Goal: Communication & Community: Participate in discussion

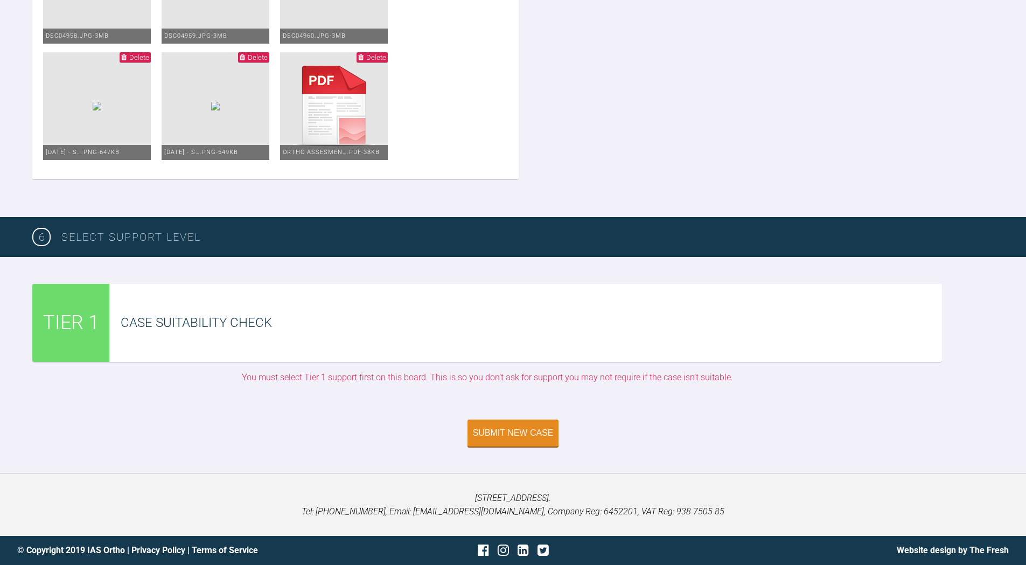
scroll to position [2182, 0]
click at [502, 430] on div "Submit New Case" at bounding box center [513, 434] width 81 height 10
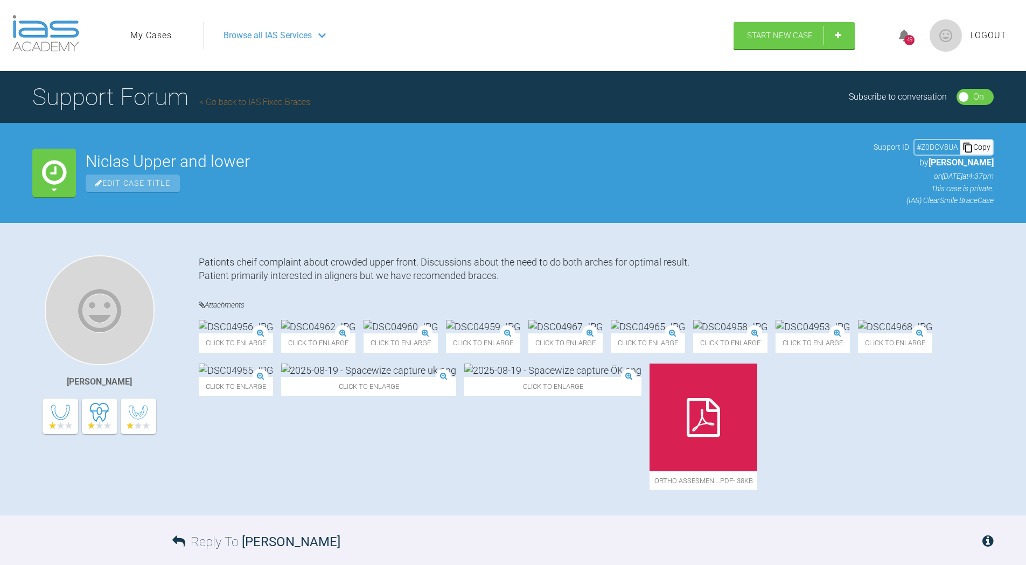
click at [291, 30] on span "Browse all IAS Services" at bounding box center [268, 36] width 88 height 14
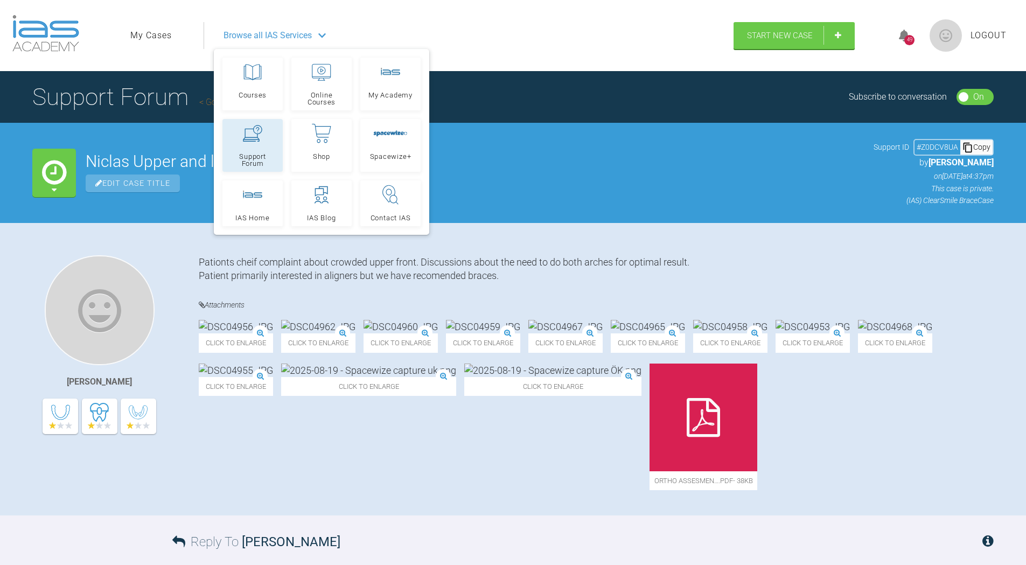
click at [259, 141] on icon at bounding box center [252, 133] width 19 height 17
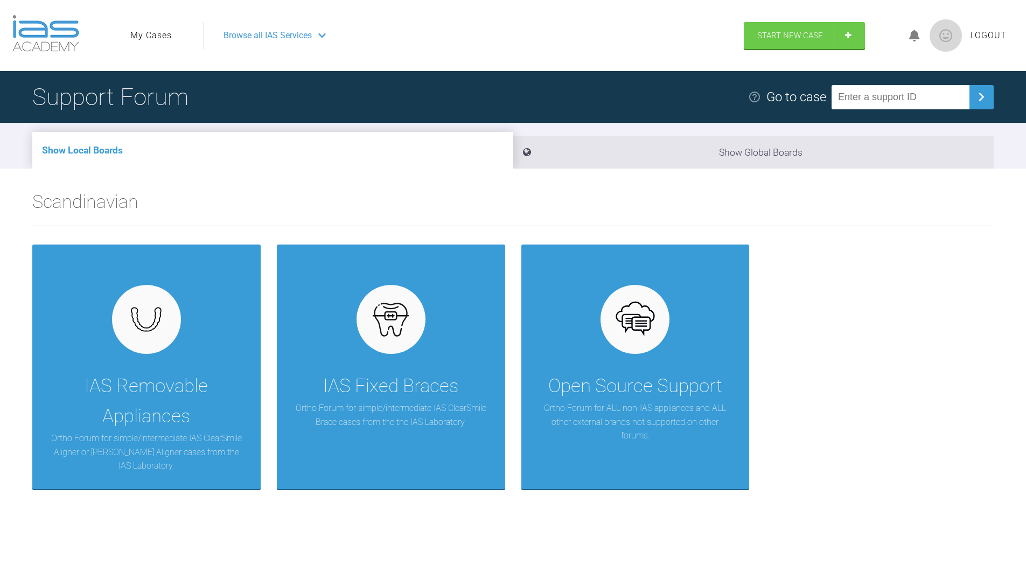
click at [122, 31] on nav "My Cases Logout Browse all IAS Services" at bounding box center [432, 35] width 623 height 46
click at [149, 41] on link "My Cases" at bounding box center [150, 36] width 41 height 14
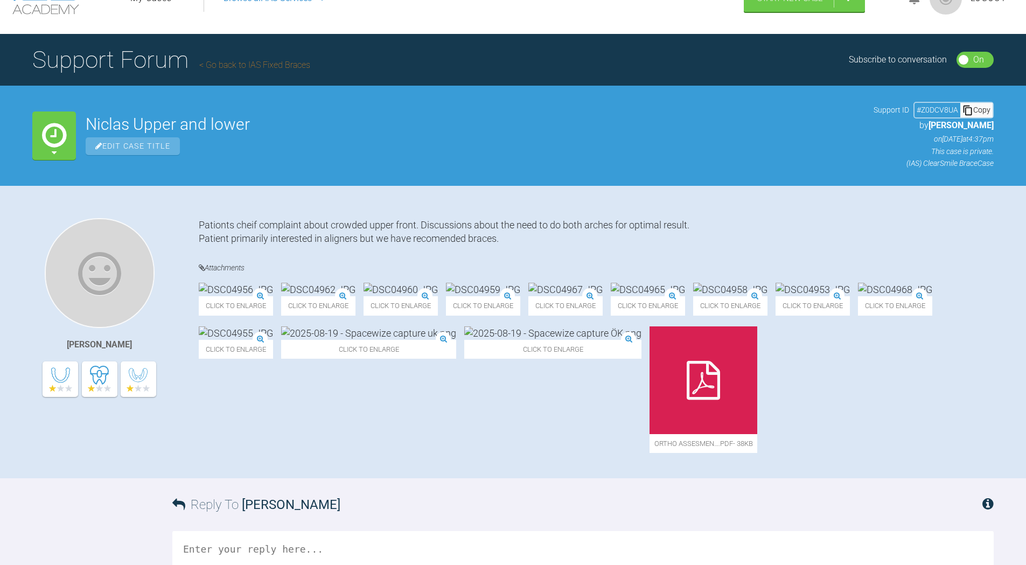
scroll to position [18, 0]
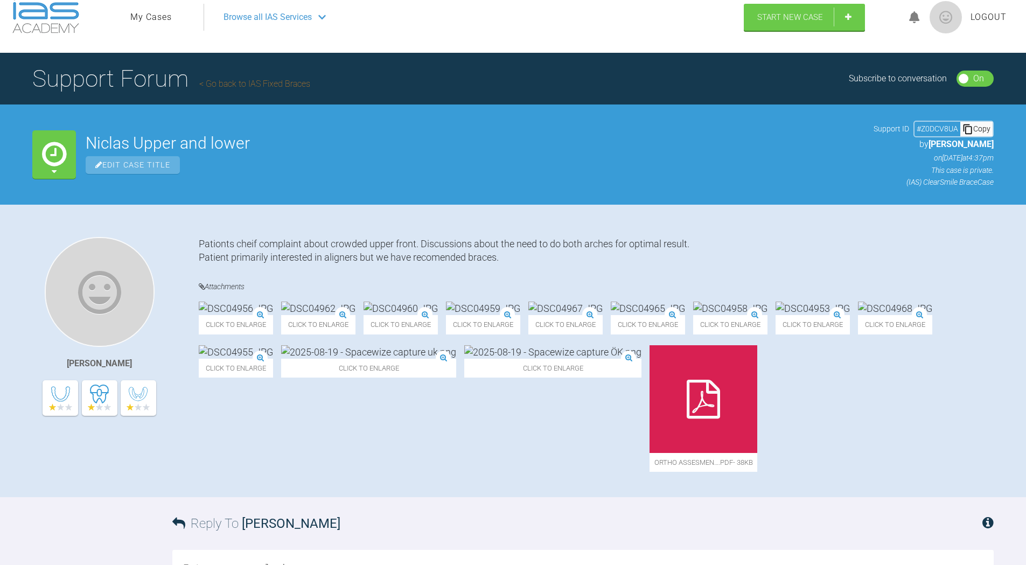
click at [966, 126] on icon at bounding box center [968, 129] width 11 height 11
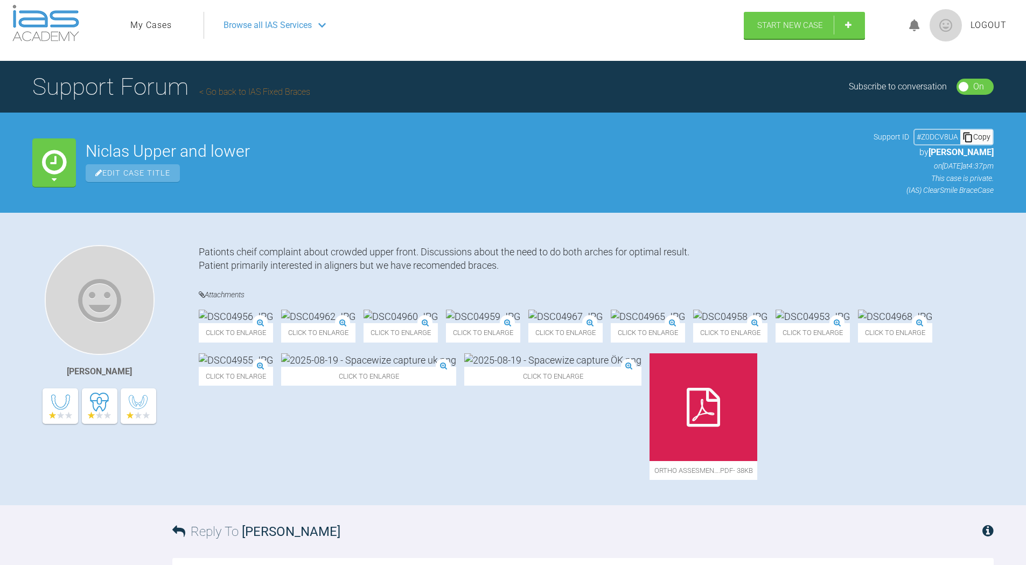
scroll to position [0, 0]
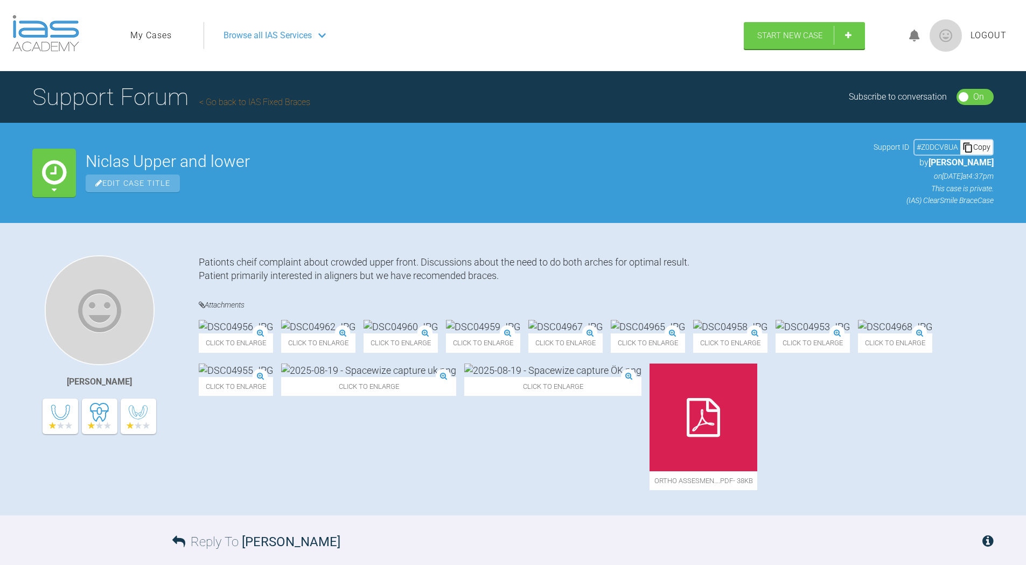
click at [274, 34] on span "Browse all IAS Services" at bounding box center [268, 36] width 88 height 14
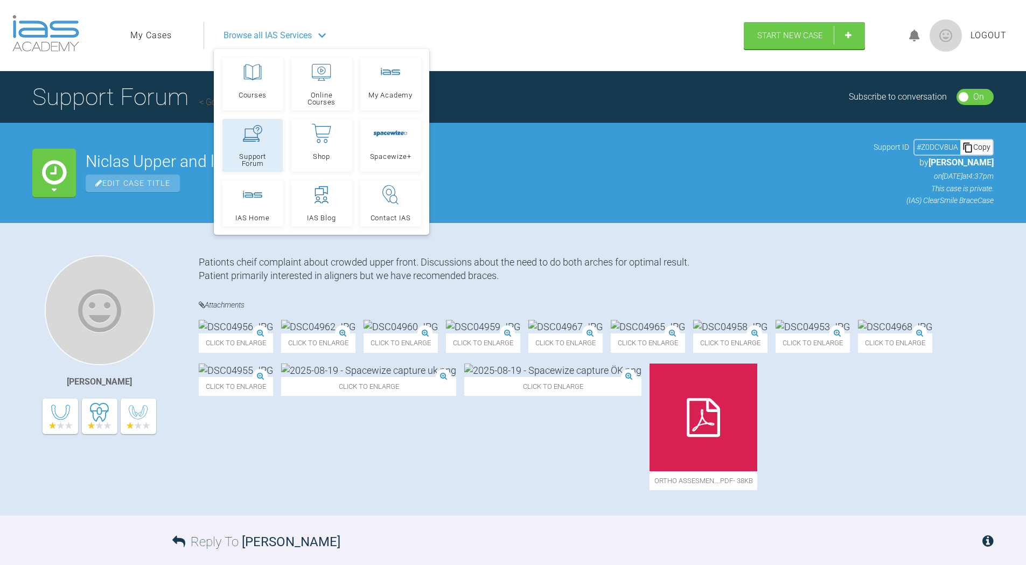
click at [253, 150] on link "Support Forum" at bounding box center [253, 145] width 60 height 53
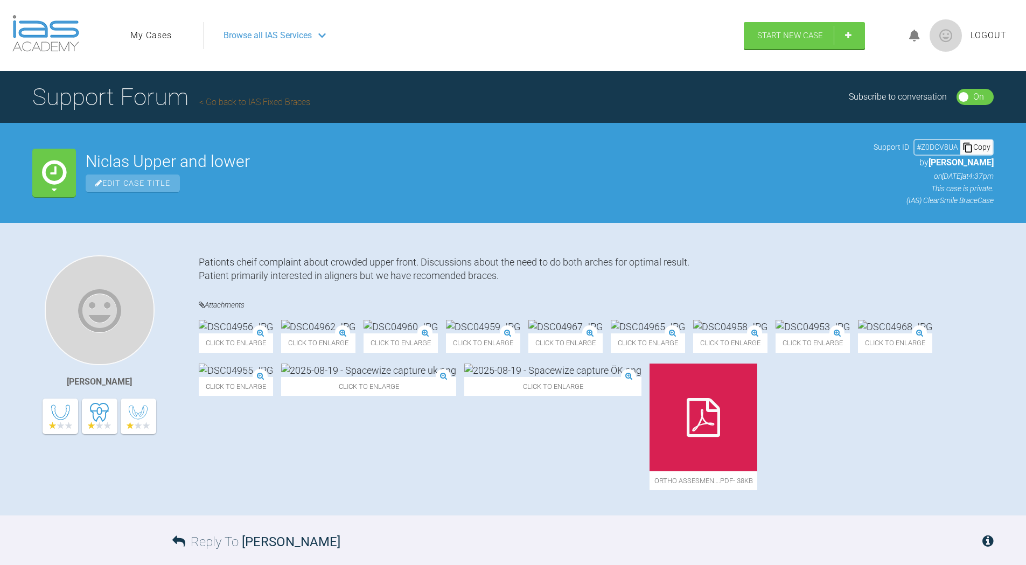
click at [248, 94] on h1 "Support Forum Go back to IAS Fixed Braces" at bounding box center [171, 97] width 278 height 38
click at [250, 102] on link "Go back to IAS Fixed Braces" at bounding box center [254, 102] width 111 height 10
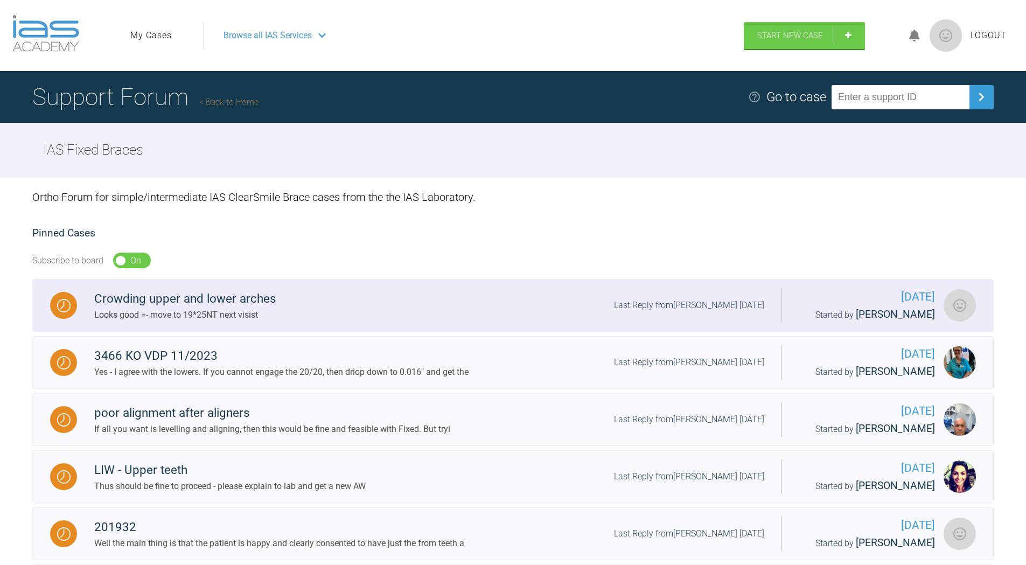
scroll to position [54, 0]
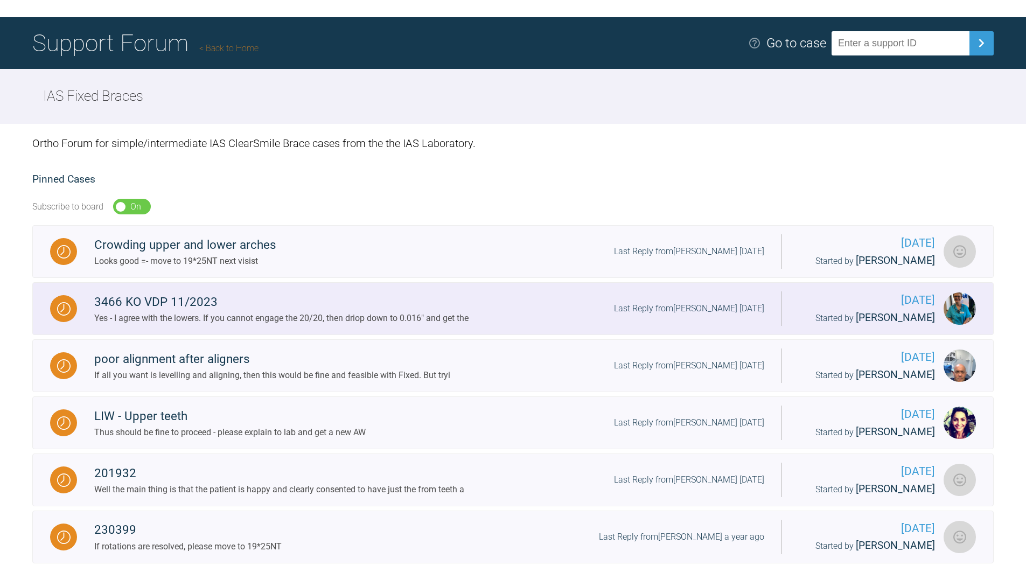
click at [292, 312] on div "3466 KO VDP 11/2023" at bounding box center [281, 302] width 374 height 19
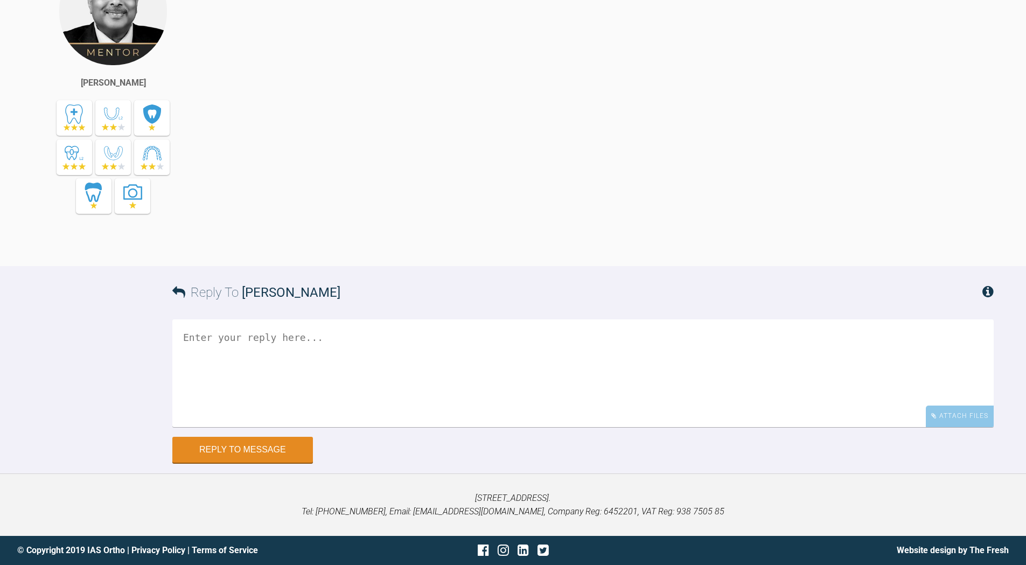
scroll to position [11817, 0]
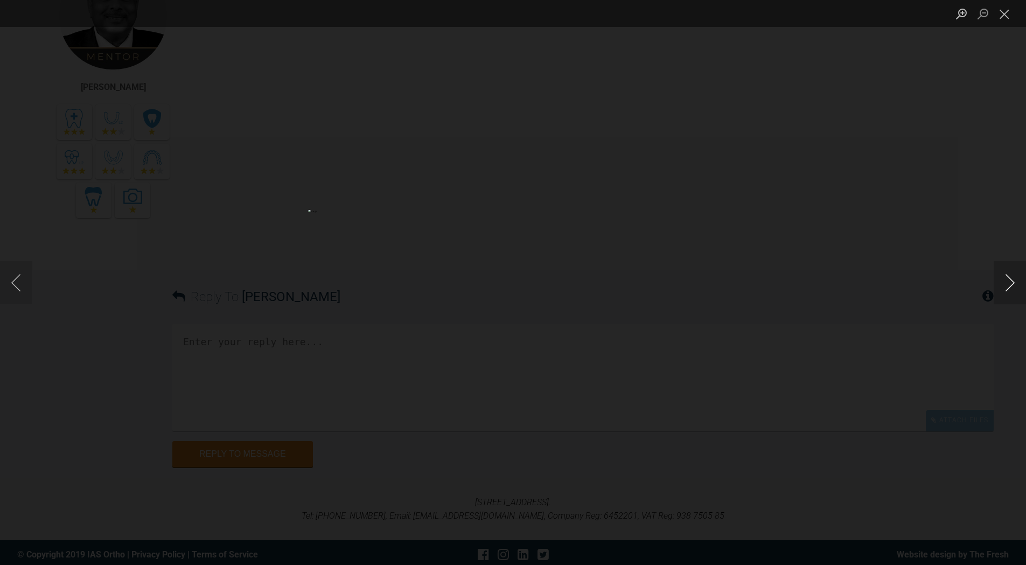
click at [1011, 284] on button "Next image" at bounding box center [1010, 282] width 32 height 43
click at [1009, 282] on button "Next image" at bounding box center [1010, 282] width 32 height 43
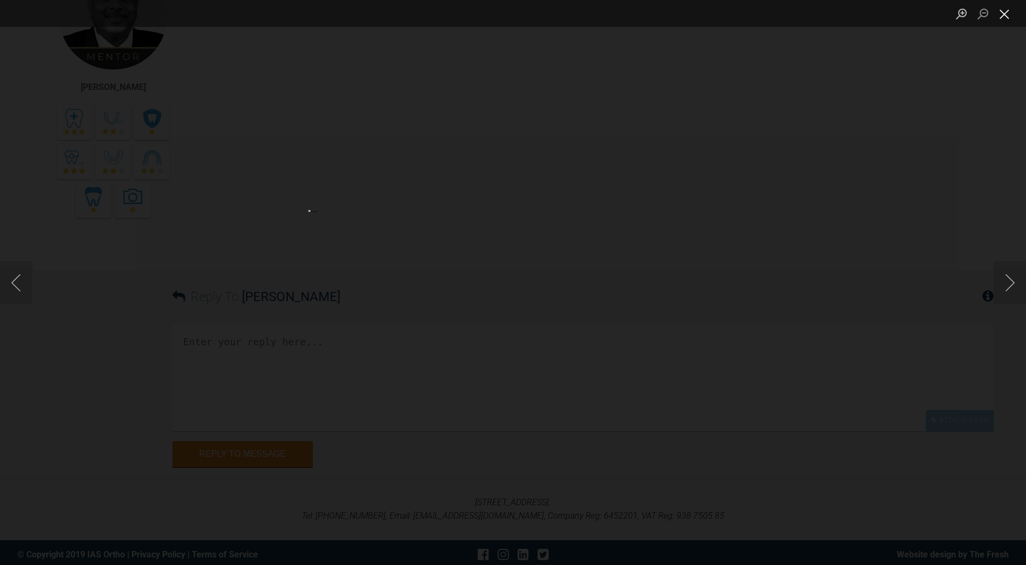
click at [999, 13] on button "Close lightbox" at bounding box center [1005, 13] width 22 height 19
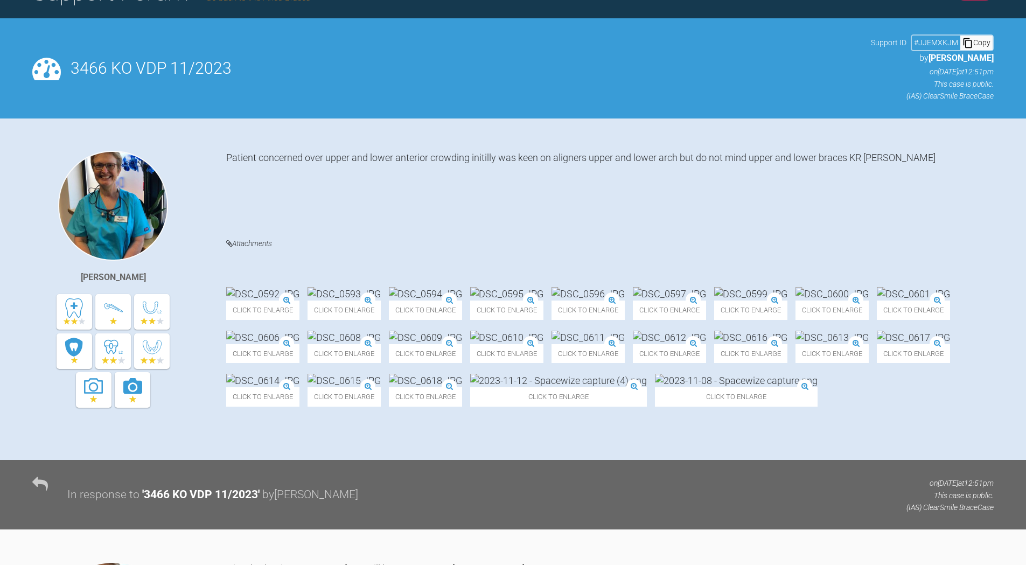
scroll to position [0, 0]
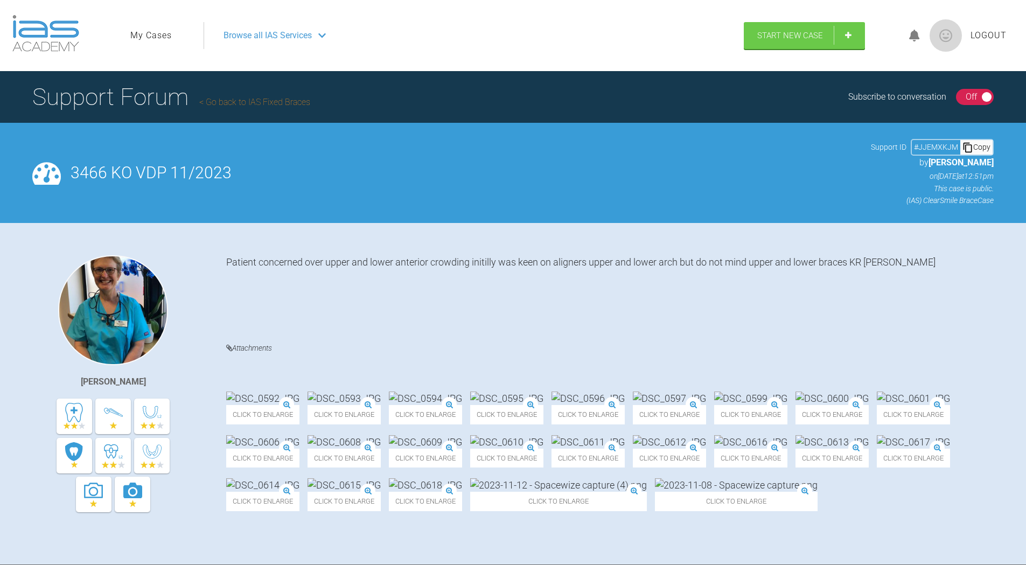
click at [143, 36] on link "My Cases" at bounding box center [150, 36] width 41 height 14
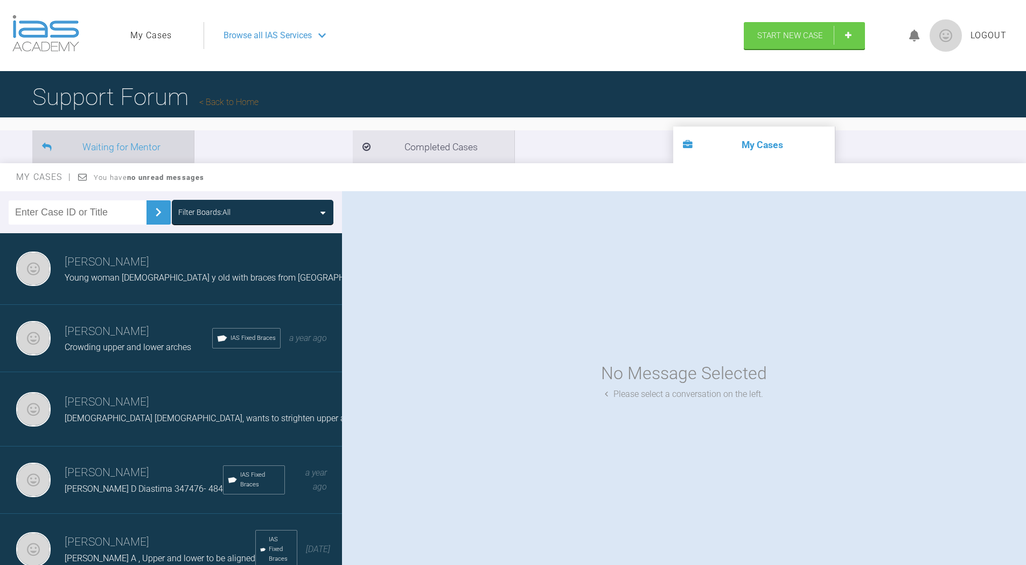
click at [158, 144] on li "Waiting for Mentor" at bounding box center [113, 146] width 162 height 33
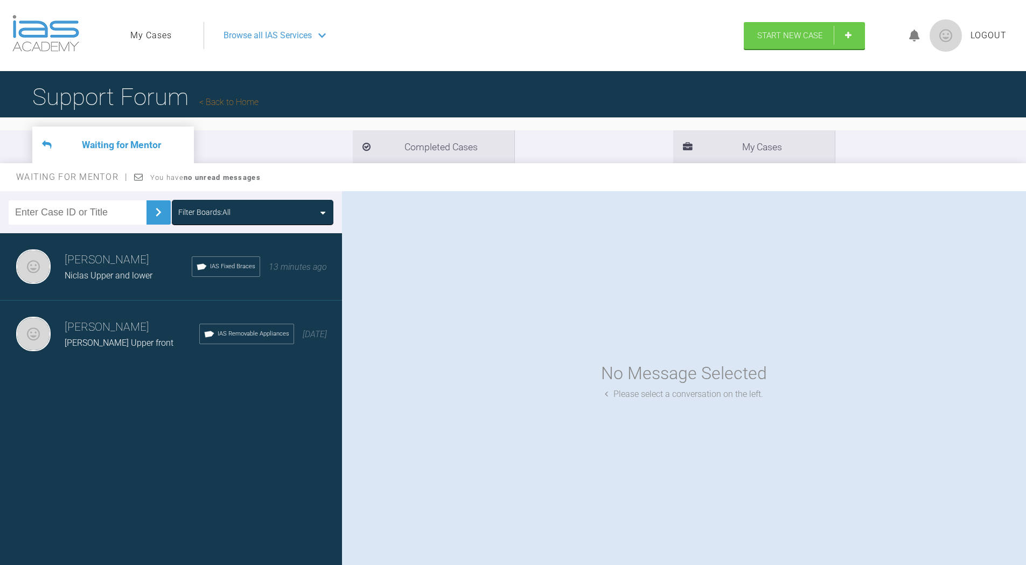
click at [131, 352] on div "[PERSON_NAME] J Upper front IAS Removable Appliances [DATE]" at bounding box center [175, 334] width 350 height 67
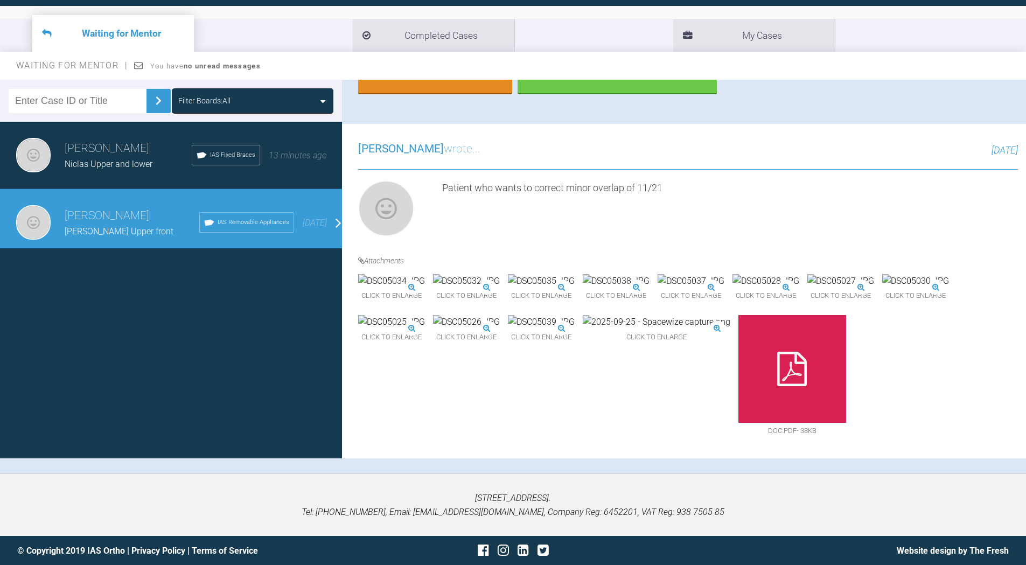
scroll to position [112, 0]
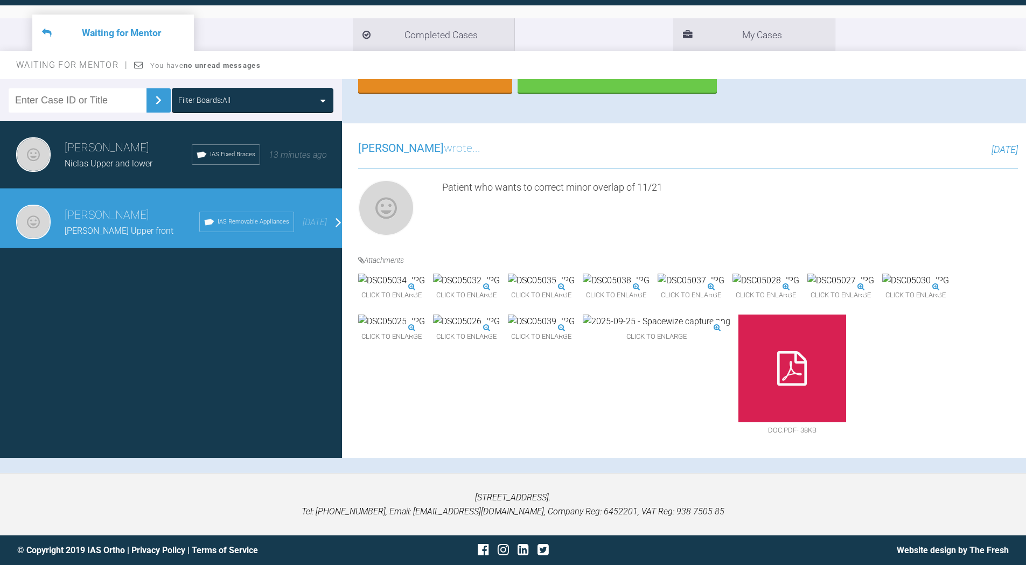
click at [739, 378] on div at bounding box center [793, 369] width 108 height 108
click at [583, 329] on img at bounding box center [657, 322] width 148 height 14
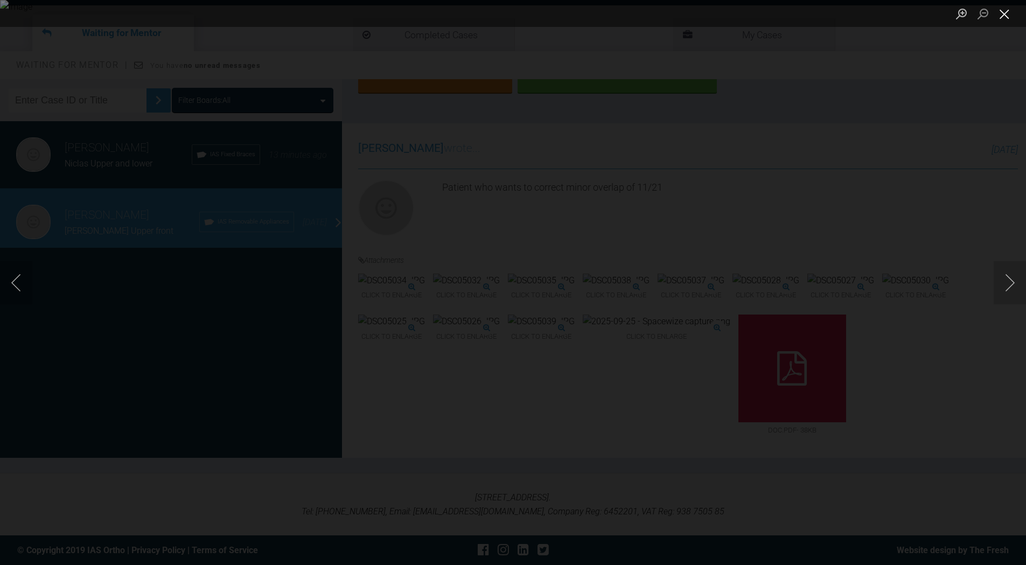
click at [1001, 16] on button "Close lightbox" at bounding box center [1005, 13] width 22 height 19
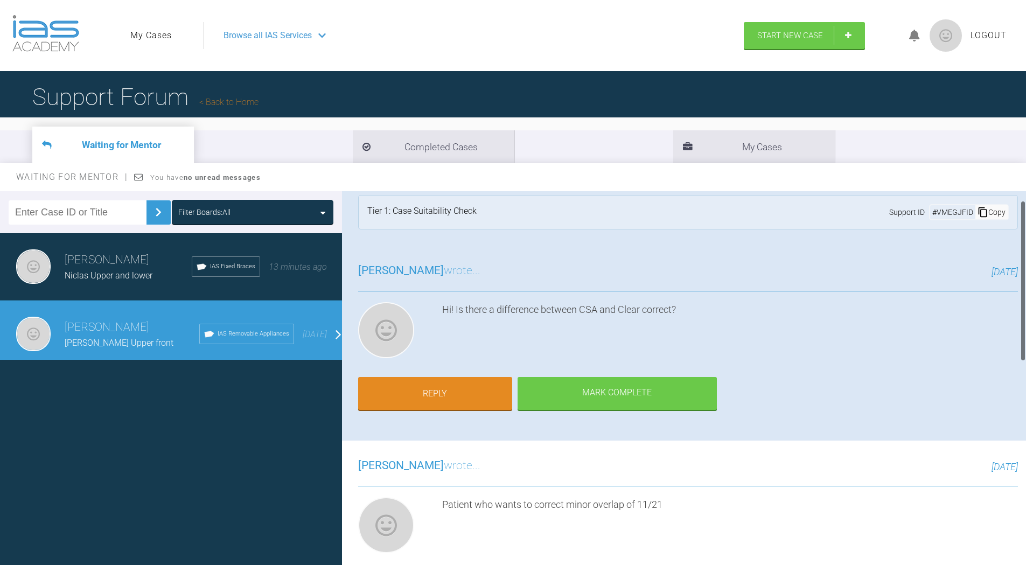
scroll to position [0, 0]
